Goal: Navigation & Orientation: Find specific page/section

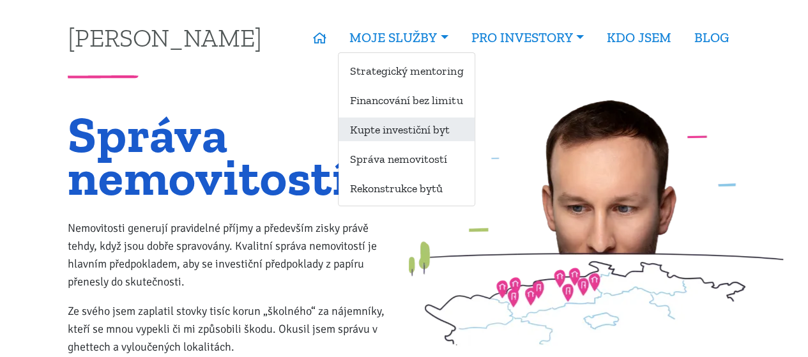
click at [399, 126] on link "Kupte investiční byt" at bounding box center [407, 130] width 136 height 24
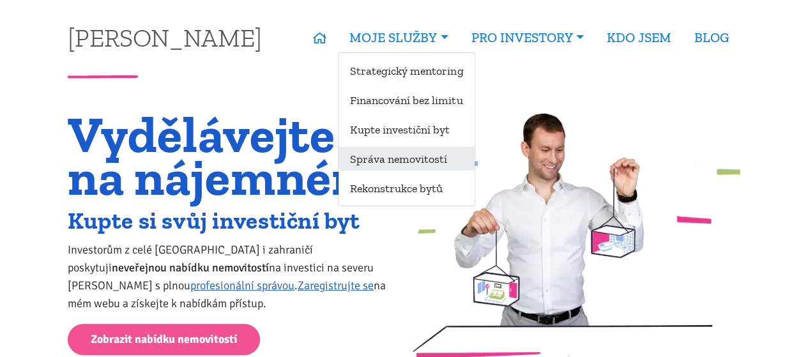
click at [405, 158] on link "Správa nemovitostí" at bounding box center [407, 159] width 136 height 24
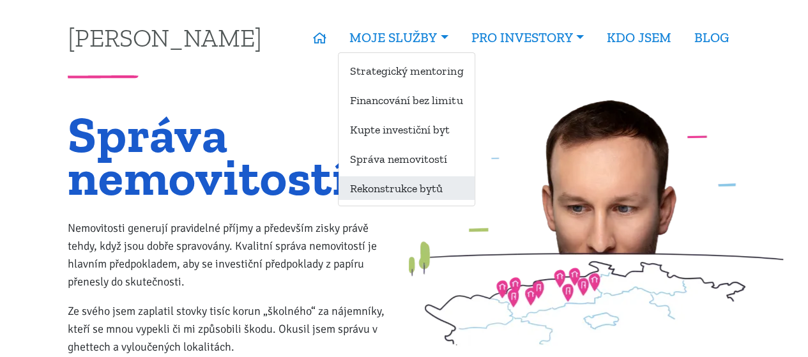
click at [387, 183] on link "Rekonstrukce bytů" at bounding box center [407, 188] width 136 height 24
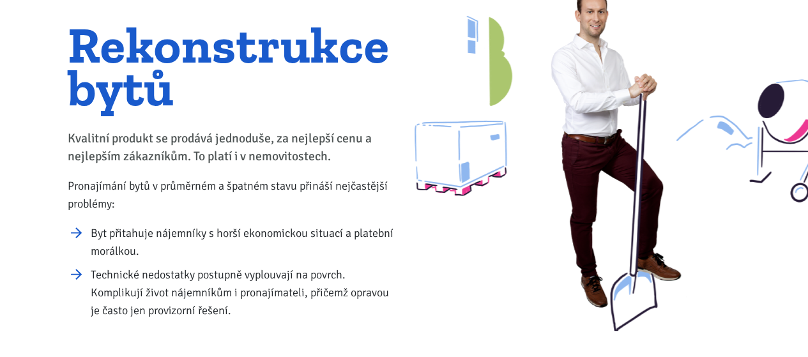
scroll to position [64, 0]
